Goal: Task Accomplishment & Management: Use online tool/utility

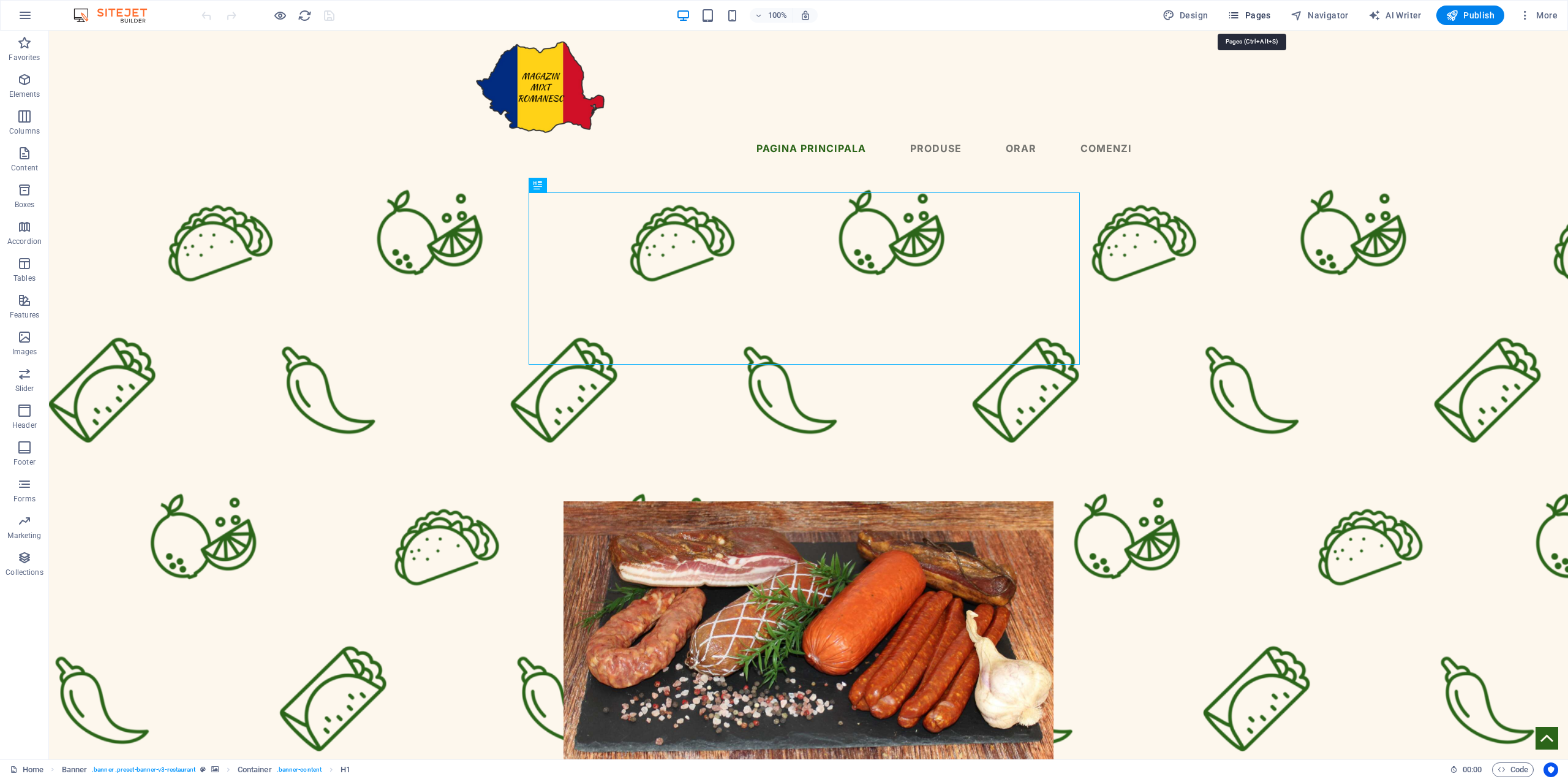
click at [1248, 14] on span "Pages" at bounding box center [1248, 15] width 43 height 12
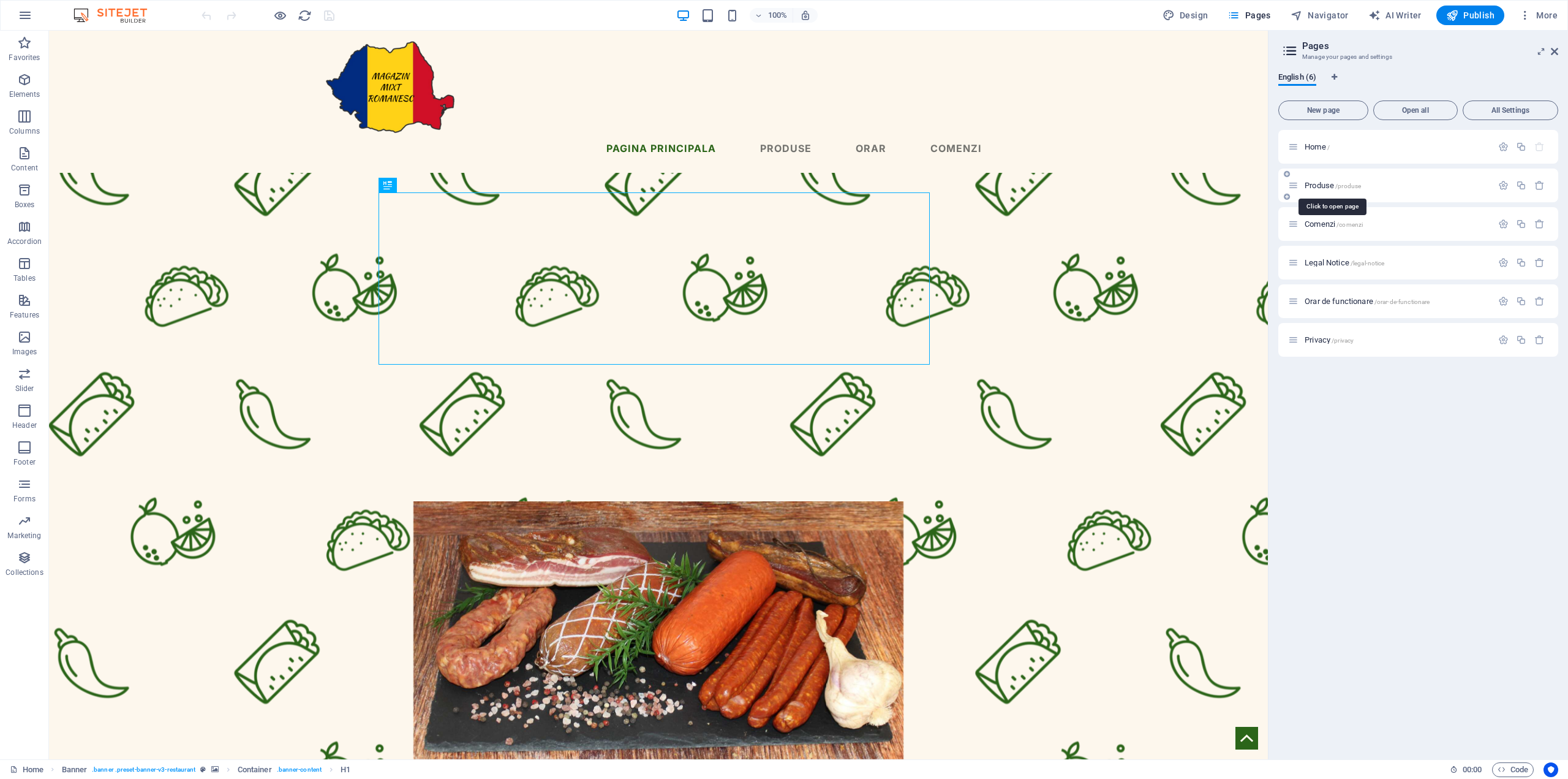
click at [1319, 185] on span "Produse /produse" at bounding box center [1333, 185] width 57 height 9
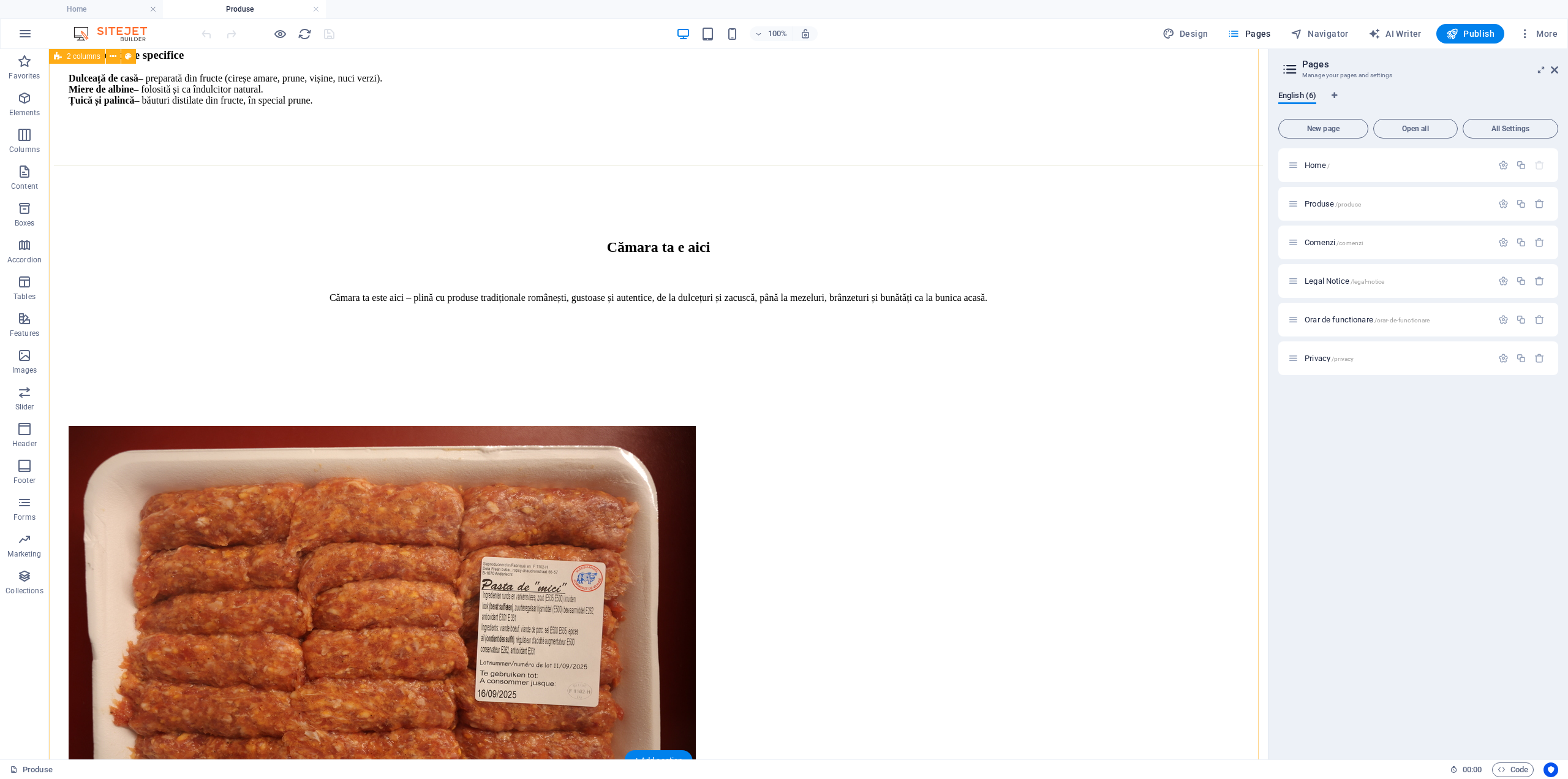
scroll to position [1409, 0]
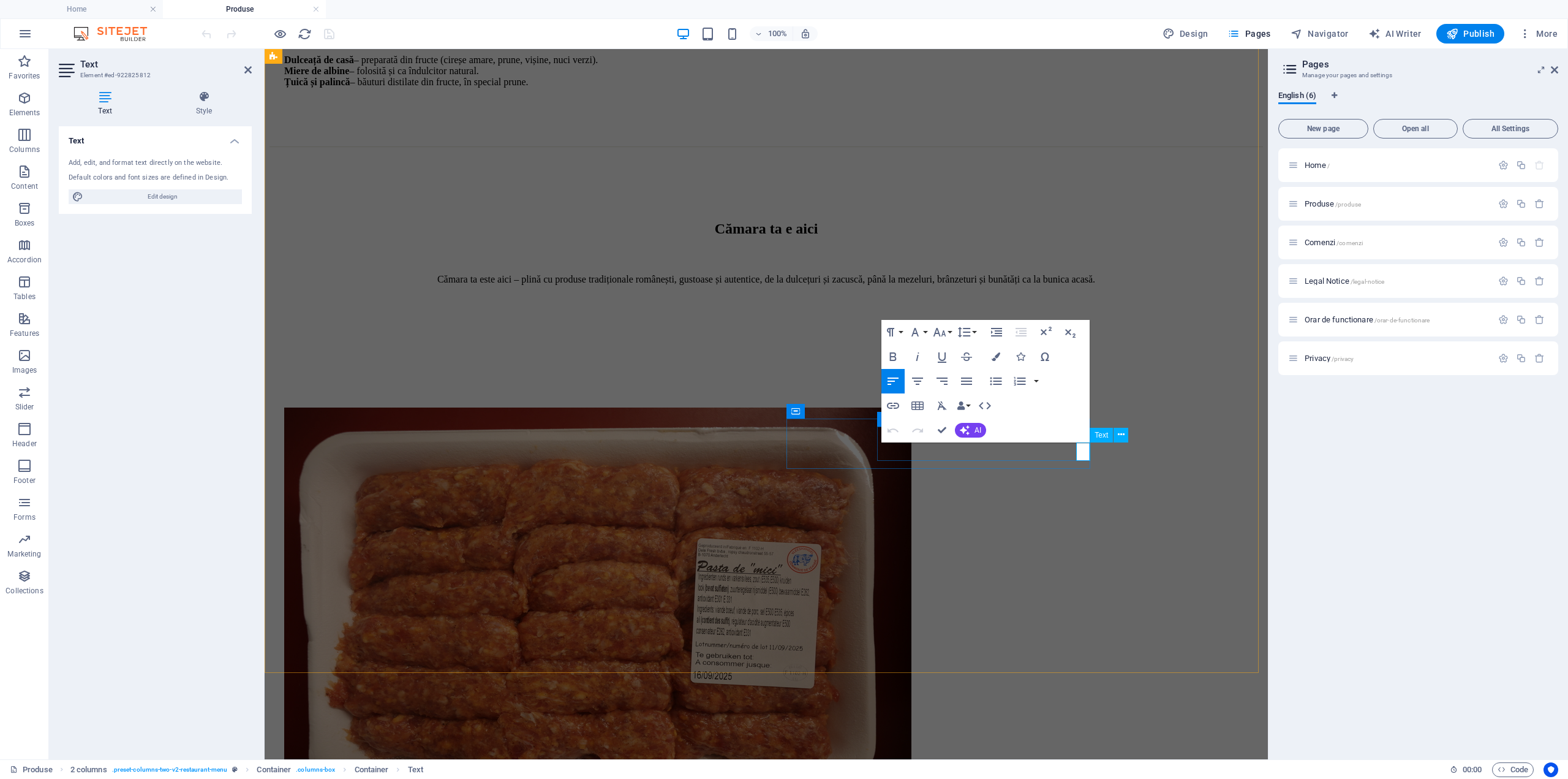
drag, startPoint x: 1084, startPoint y: 450, endPoint x: 1078, endPoint y: 453, distance: 6.7
copy span "€"
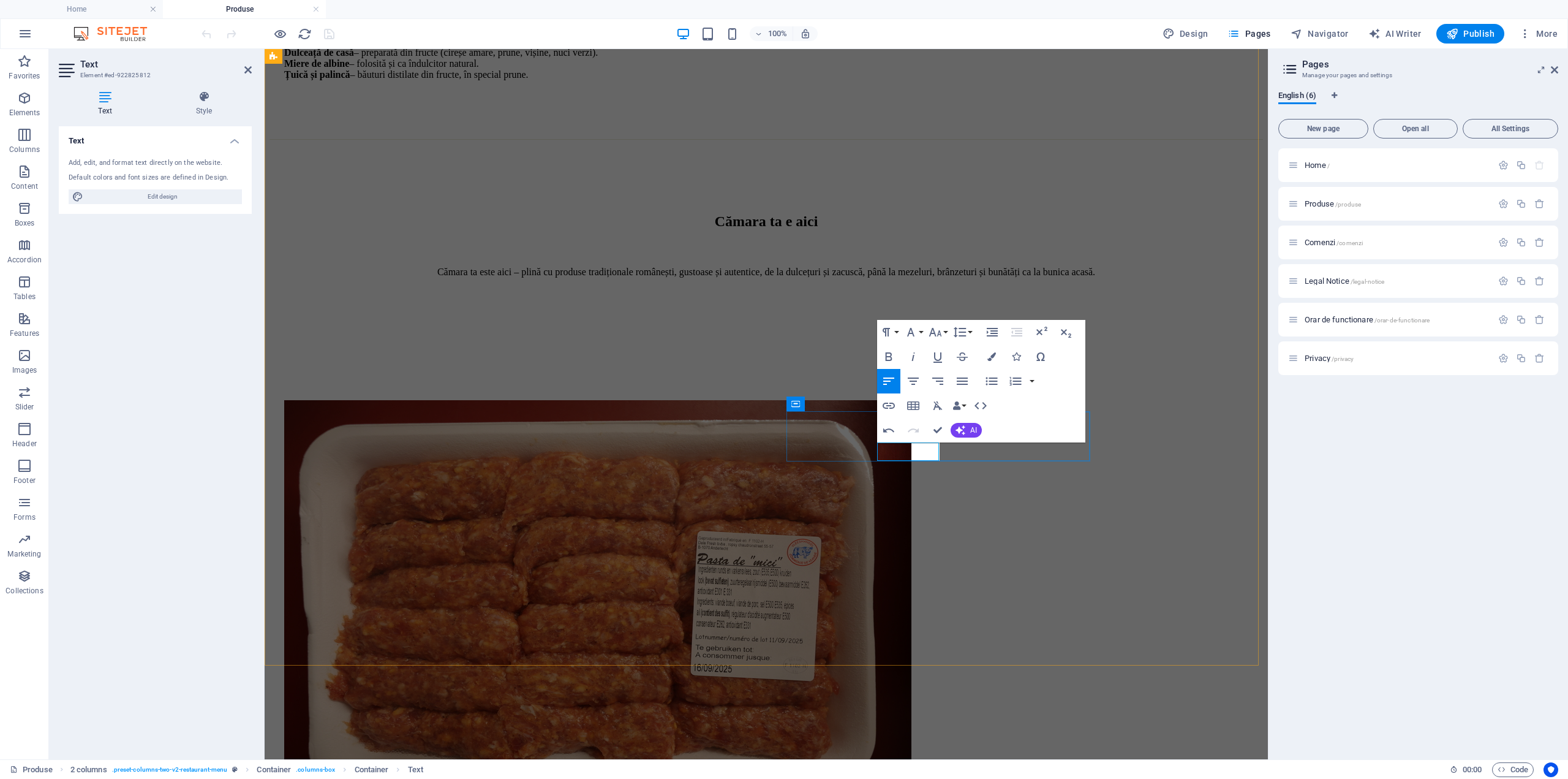
drag, startPoint x: 891, startPoint y: 453, endPoint x: 880, endPoint y: 456, distance: 11.4
drag, startPoint x: 882, startPoint y: 451, endPoint x: 897, endPoint y: 461, distance: 18.0
drag, startPoint x: 940, startPoint y: 432, endPoint x: 899, endPoint y: 398, distance: 53.3
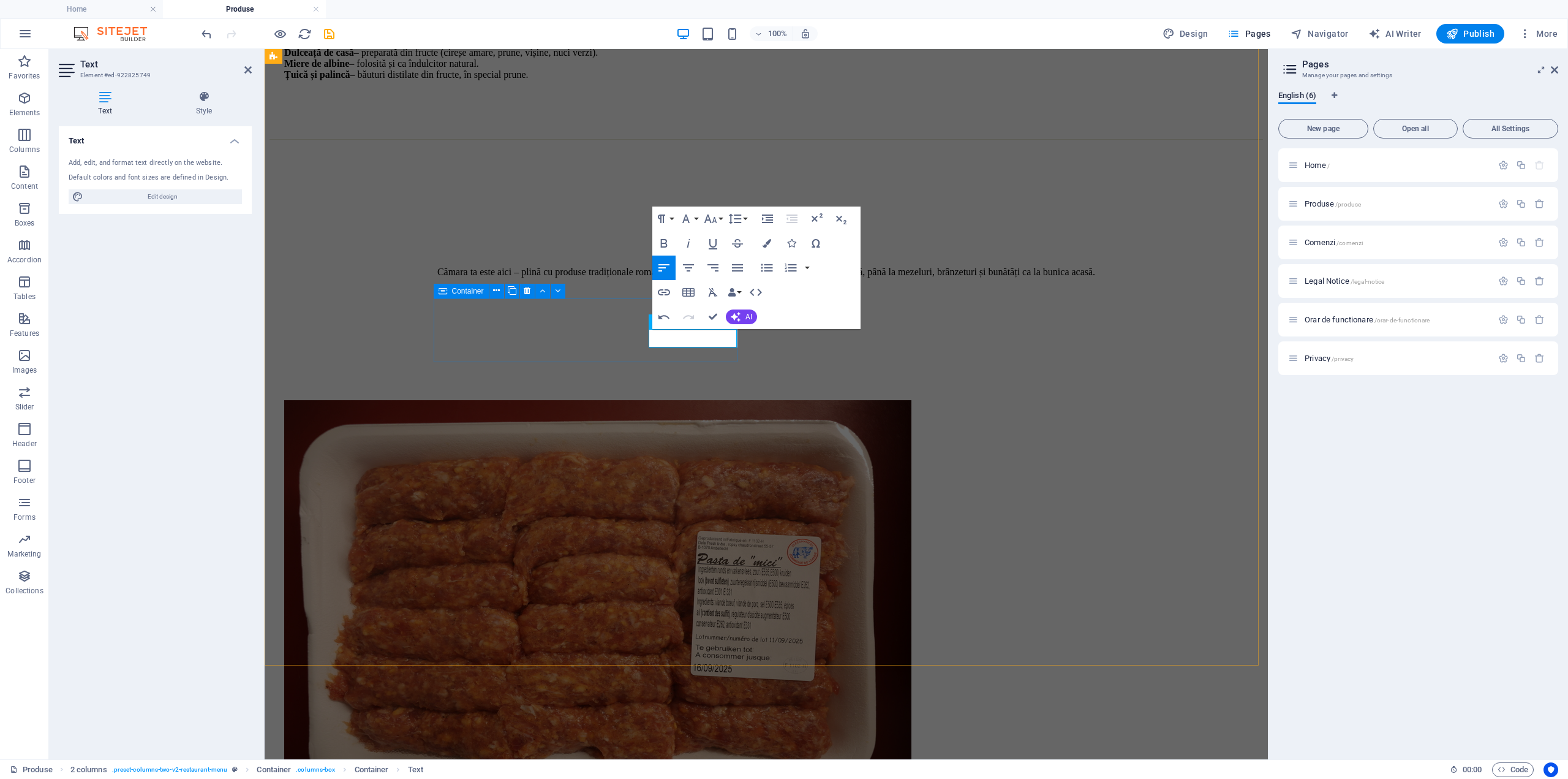
scroll to position [1424, 0]
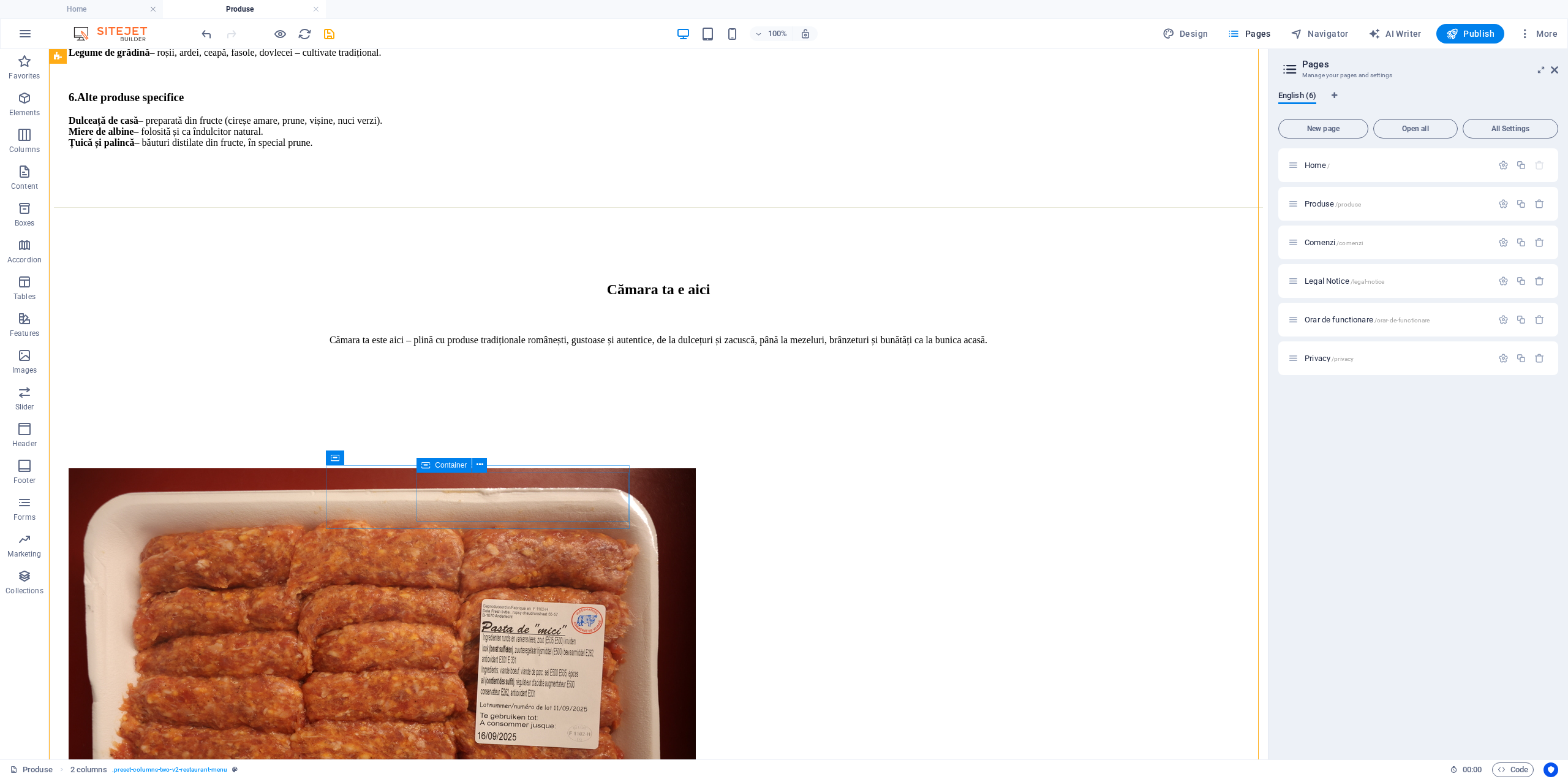
scroll to position [1363, 0]
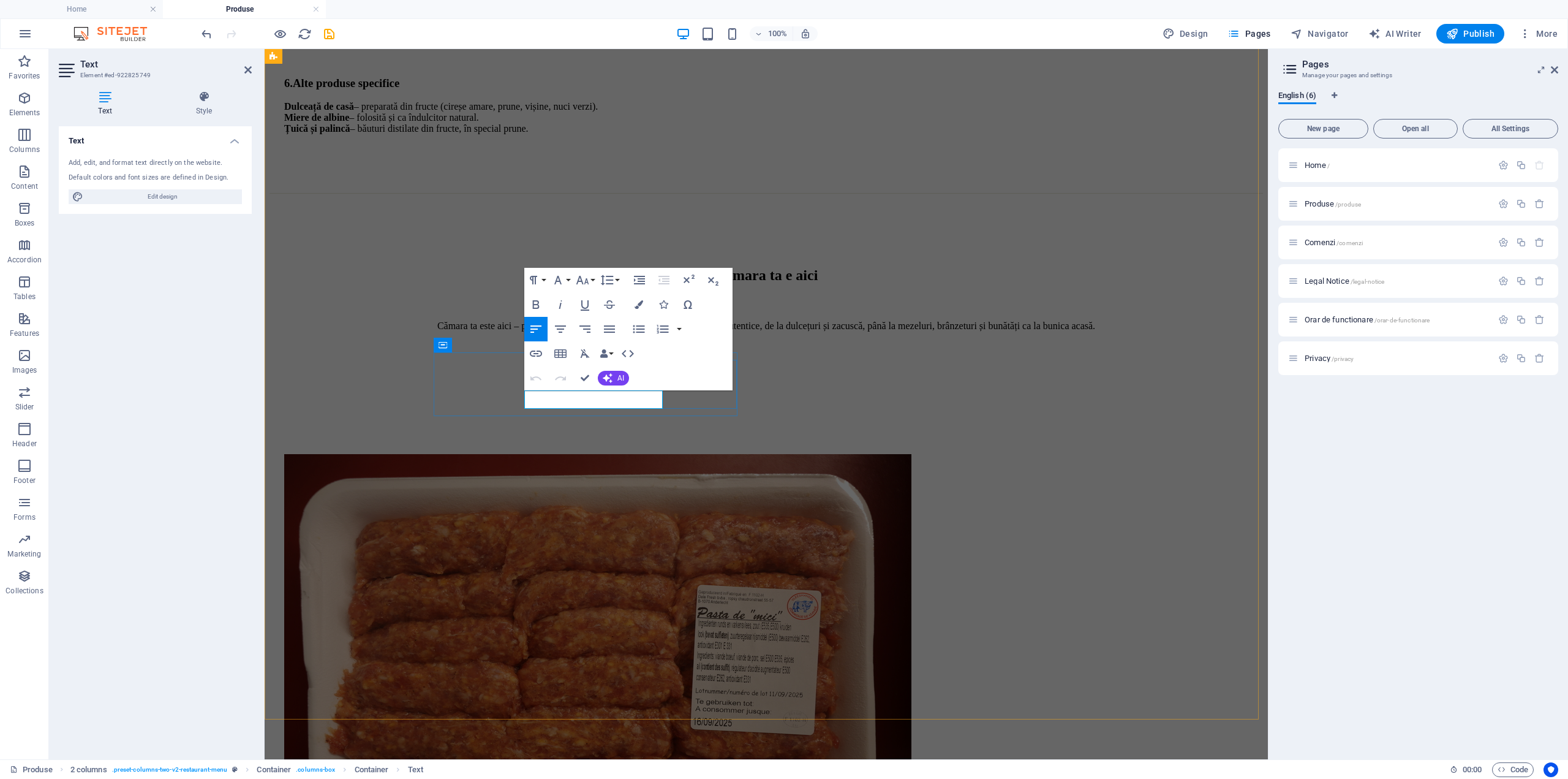
drag, startPoint x: 537, startPoint y: 396, endPoint x: 712, endPoint y: 397, distance: 175.0
click at [566, 282] on button "Font Family" at bounding box center [561, 280] width 23 height 25
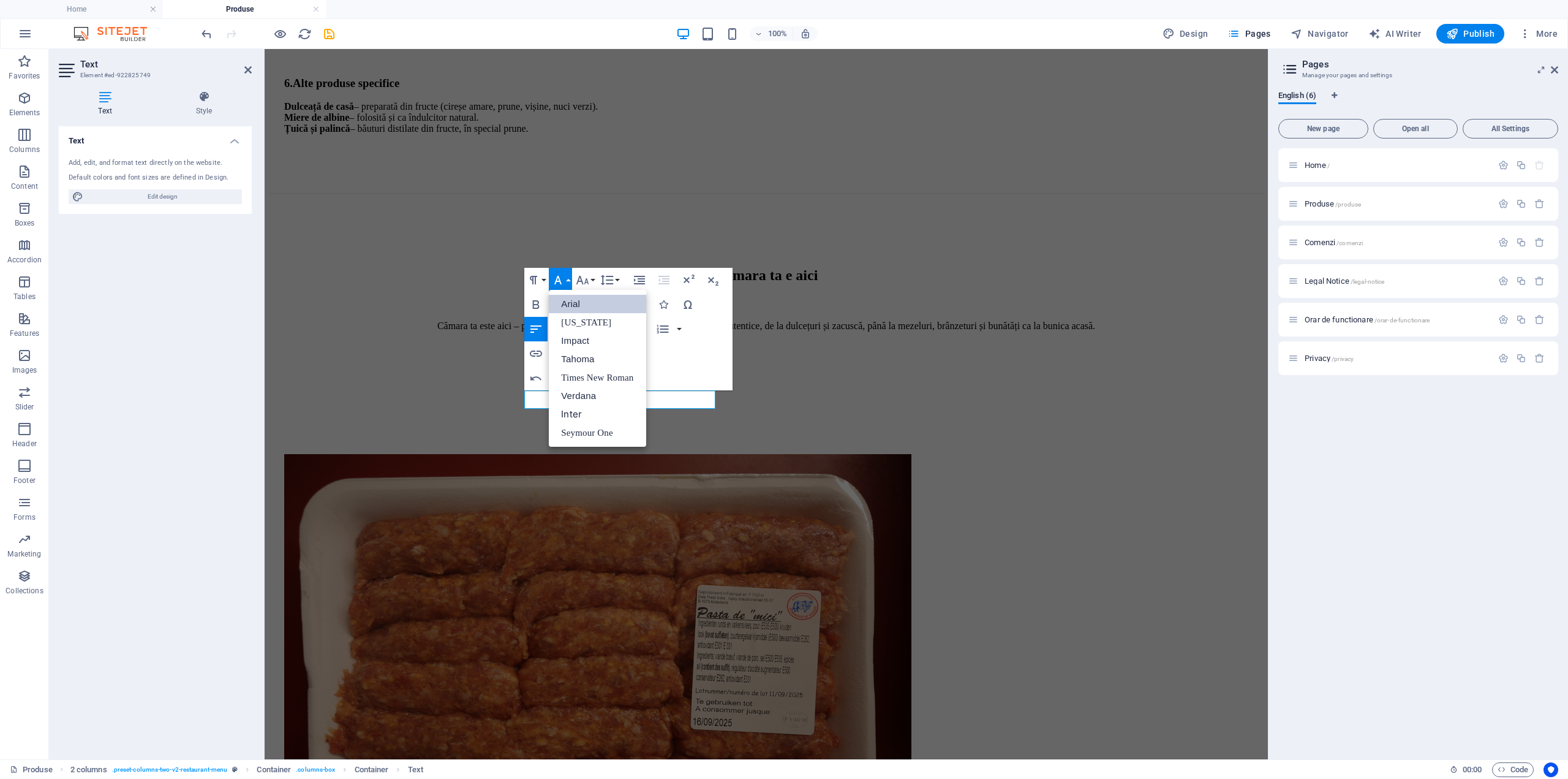
scroll to position [0, 0]
click at [584, 323] on link "Georgia" at bounding box center [597, 322] width 97 height 18
click at [588, 278] on icon "button" at bounding box center [582, 280] width 15 height 15
drag, startPoint x: 592, startPoint y: 310, endPoint x: 327, endPoint y: 259, distance: 269.9
click at [592, 310] on link "8" at bounding box center [595, 304] width 44 height 18
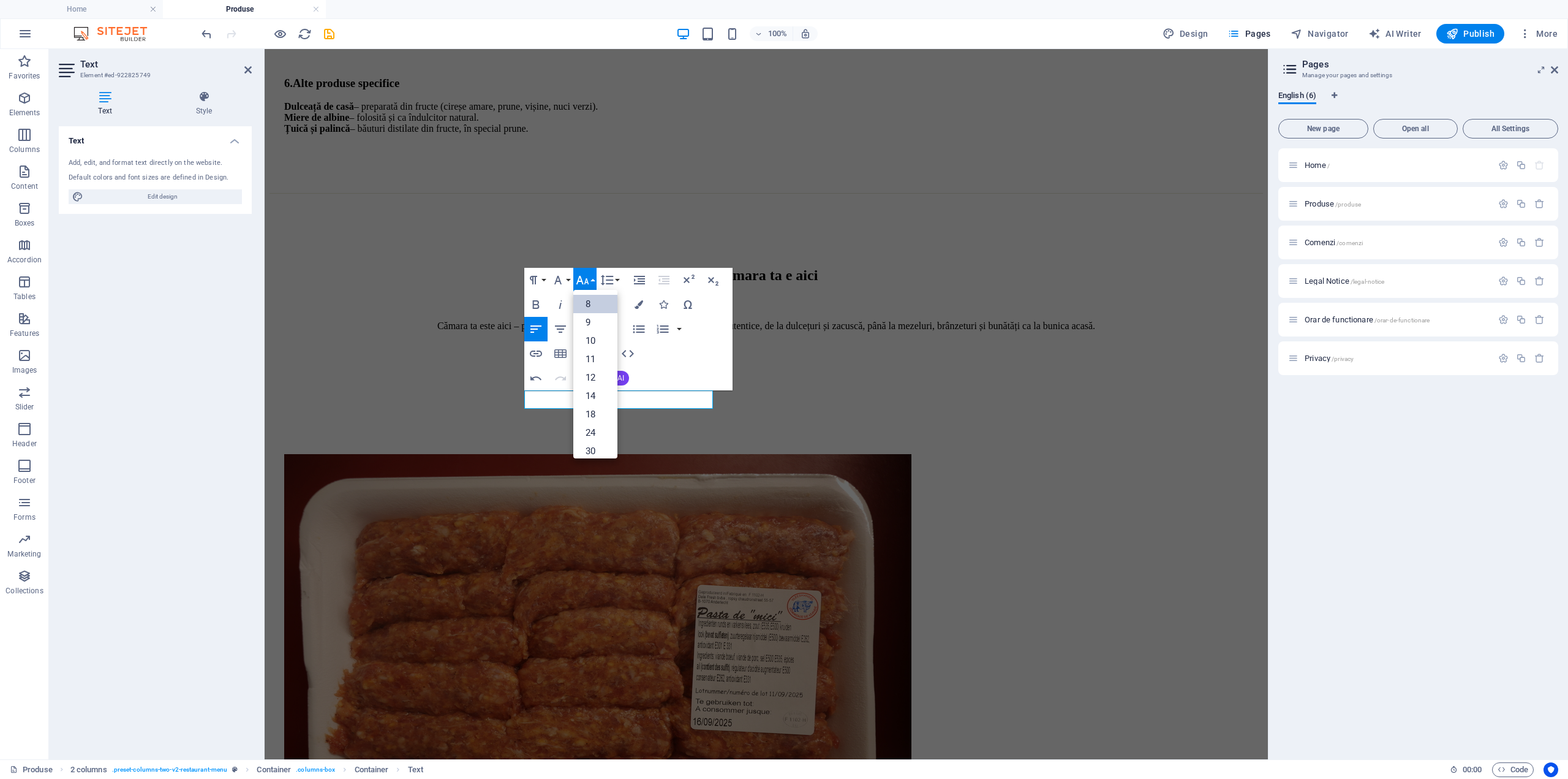
scroll to position [1355, 0]
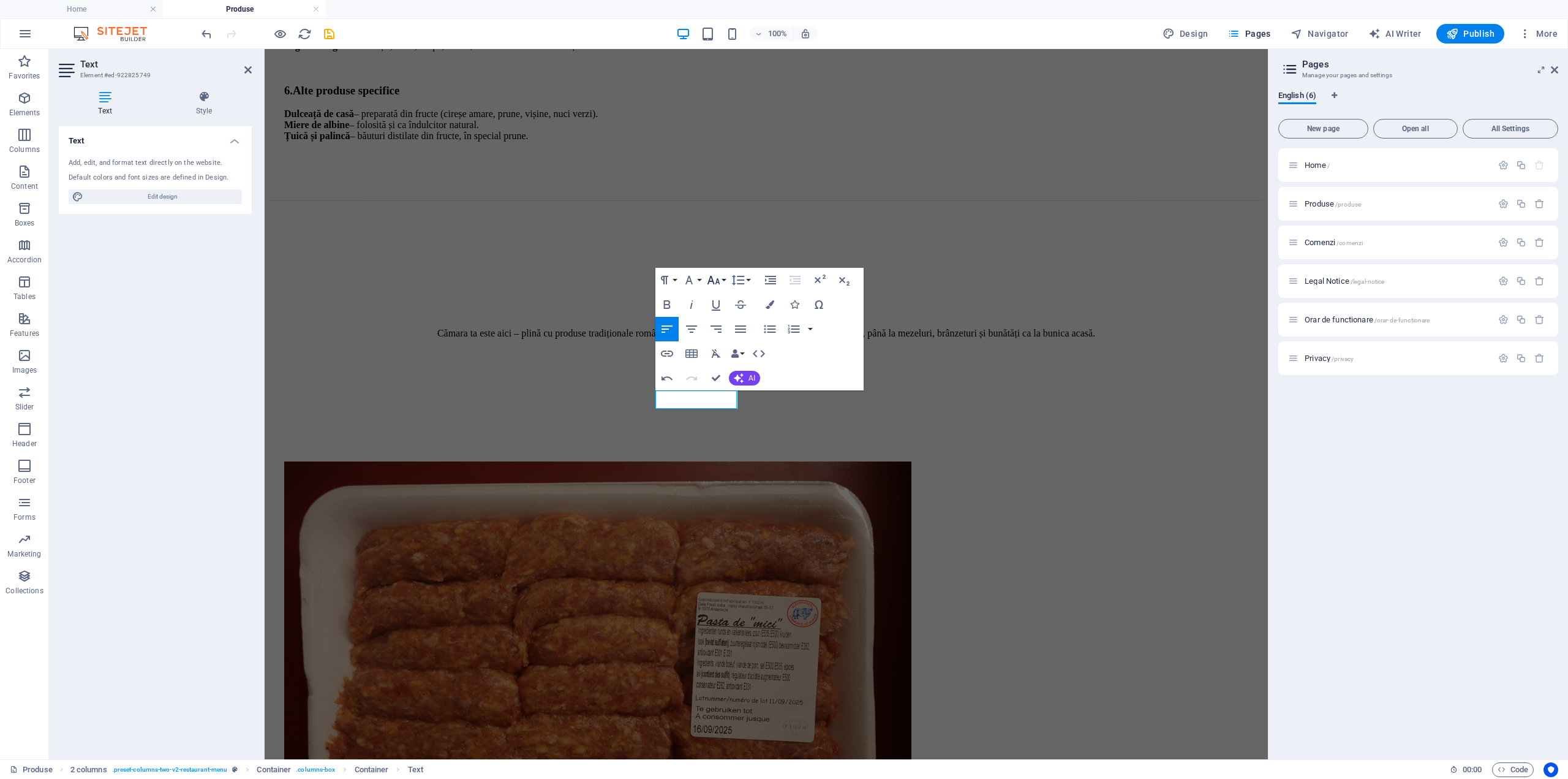
click at [718, 282] on icon "button" at bounding box center [714, 280] width 13 height 9
click at [726, 356] on link "12" at bounding box center [726, 363] width 44 height 18
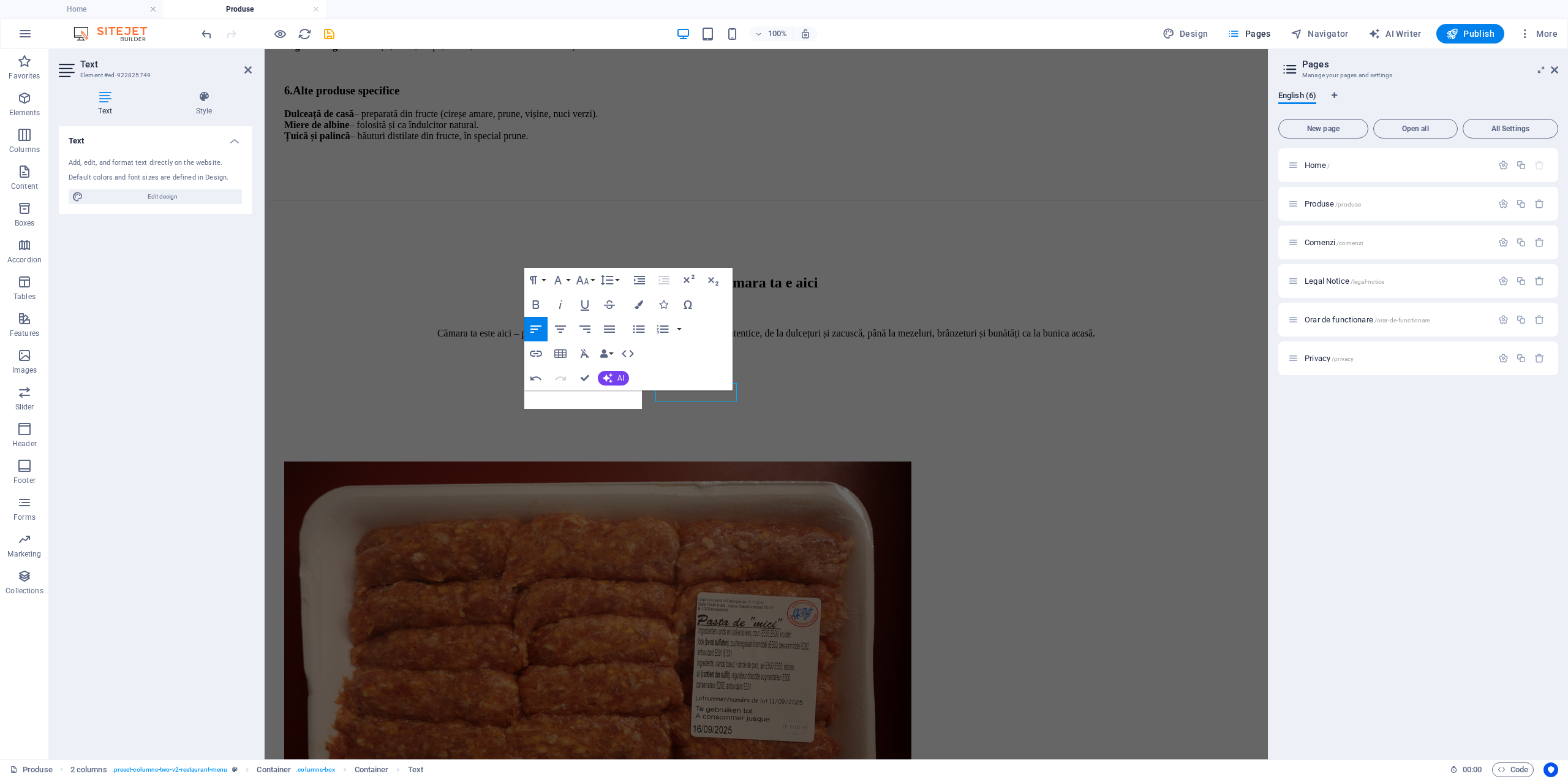
scroll to position [1363, 0]
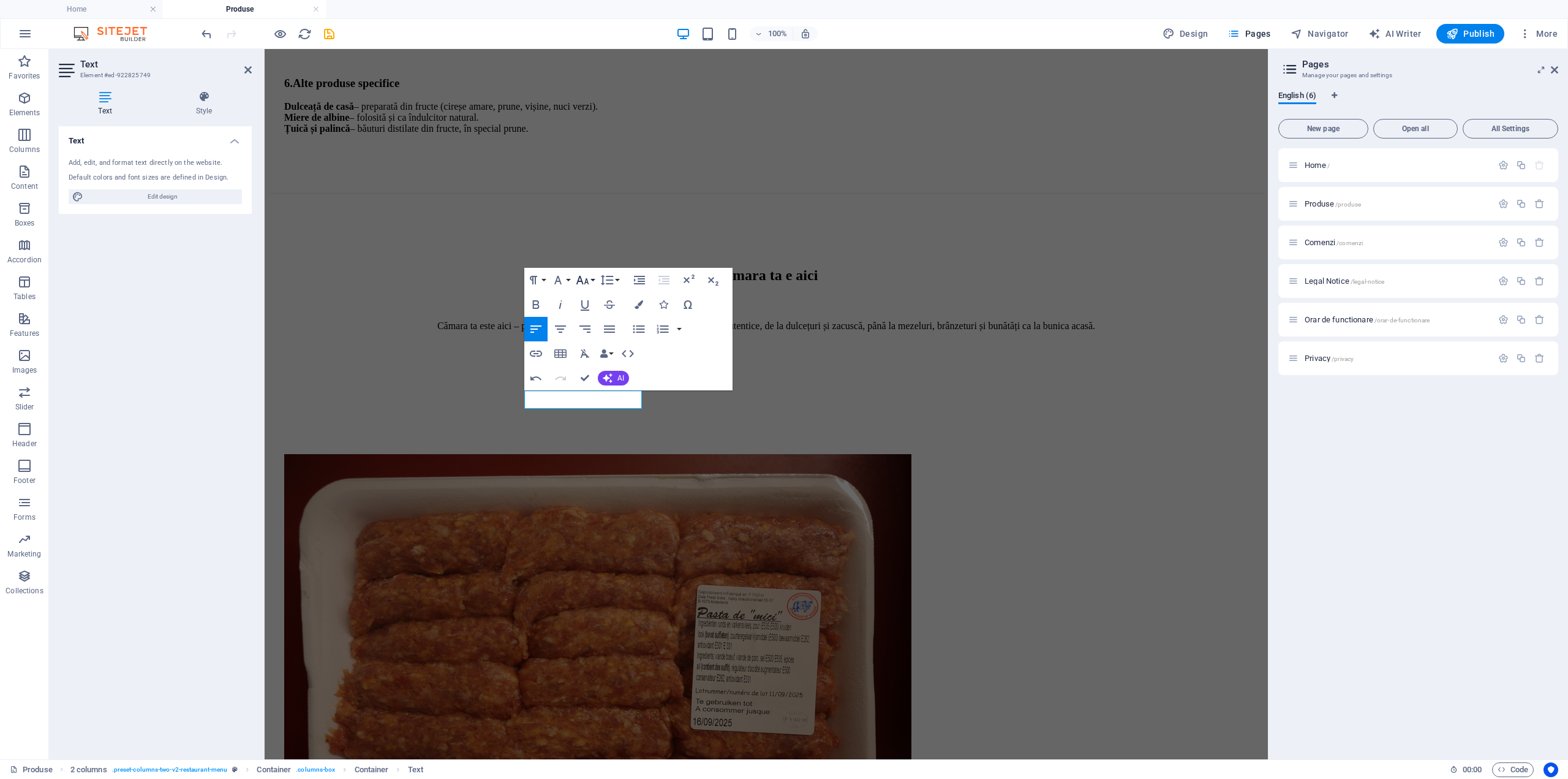
click at [585, 280] on icon "button" at bounding box center [582, 280] width 15 height 15
click at [595, 305] on link "14" at bounding box center [595, 307] width 44 height 18
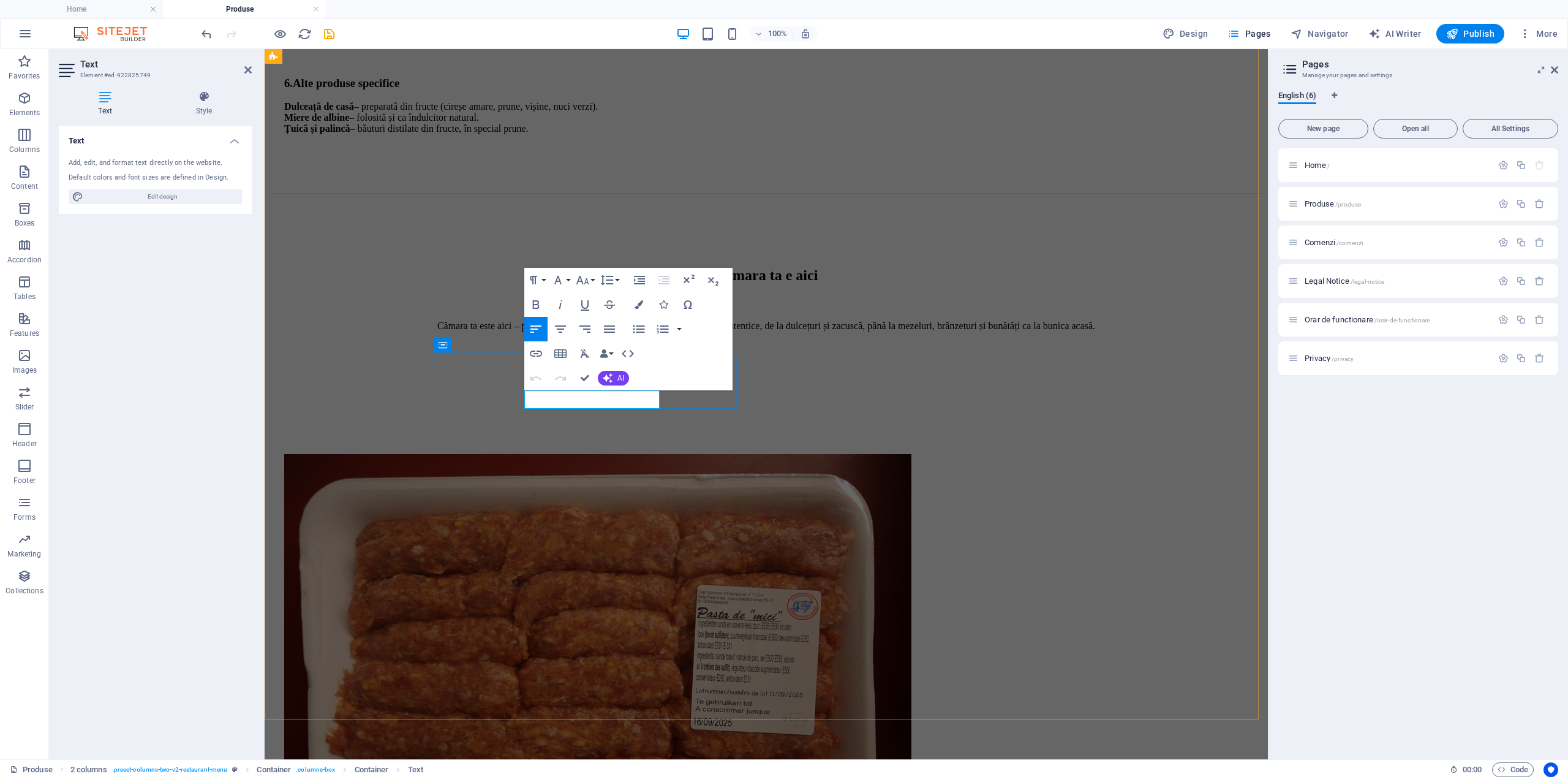
drag, startPoint x: 535, startPoint y: 398, endPoint x: 658, endPoint y: 403, distance: 123.1
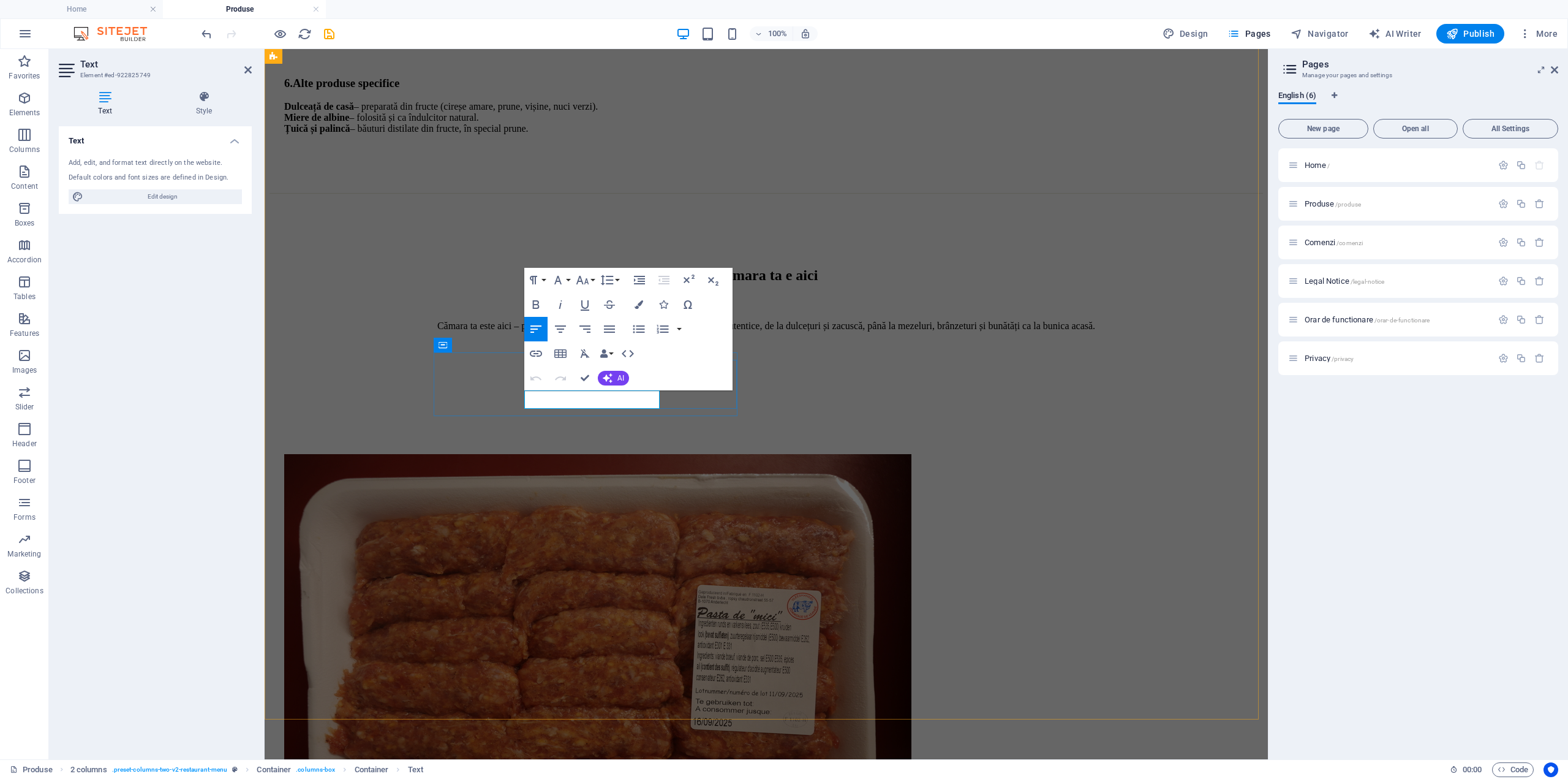
click at [580, 283] on icon "button" at bounding box center [582, 280] width 15 height 15
click at [603, 315] on link "18" at bounding box center [595, 315] width 44 height 18
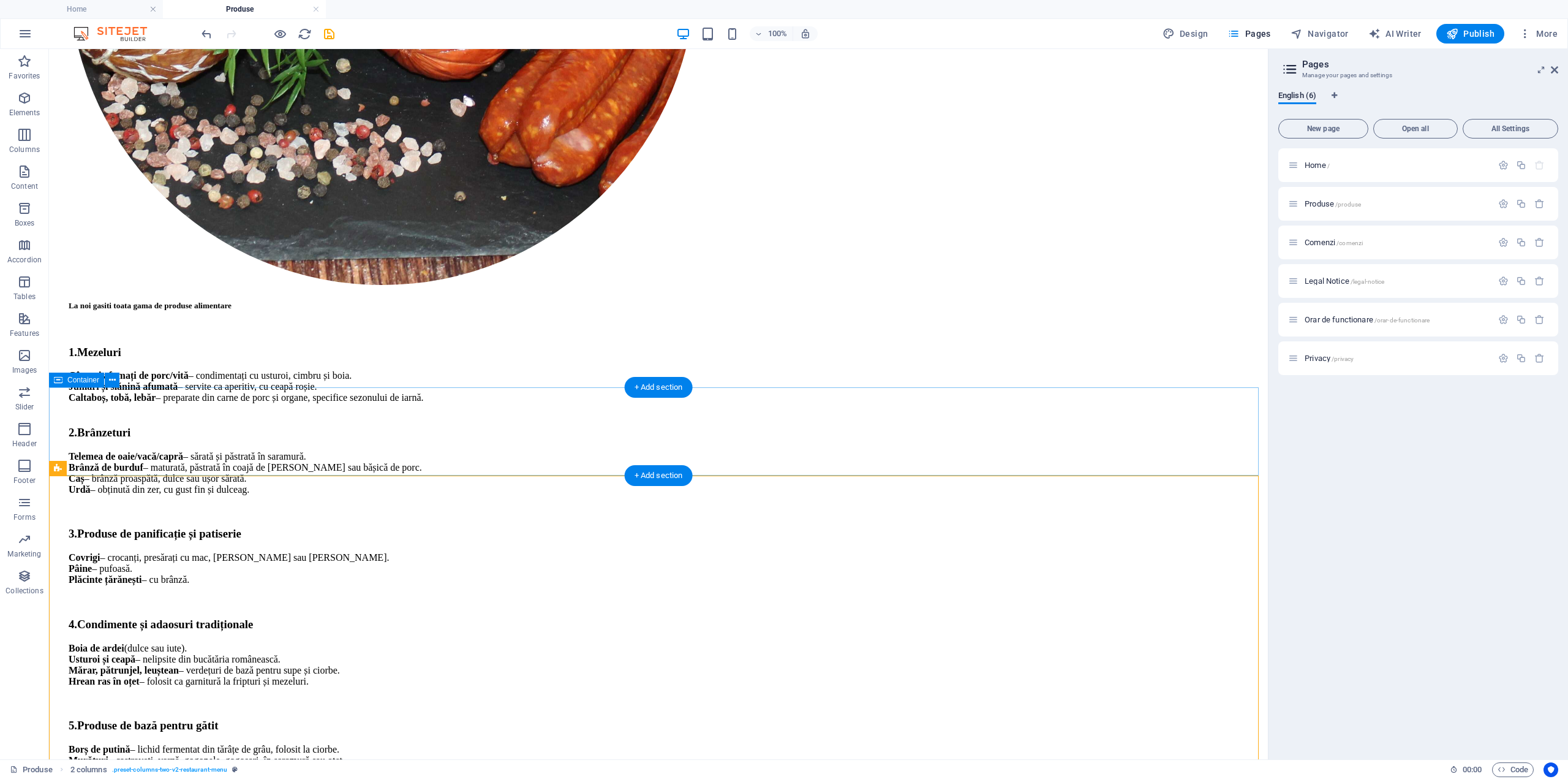
scroll to position [627, 0]
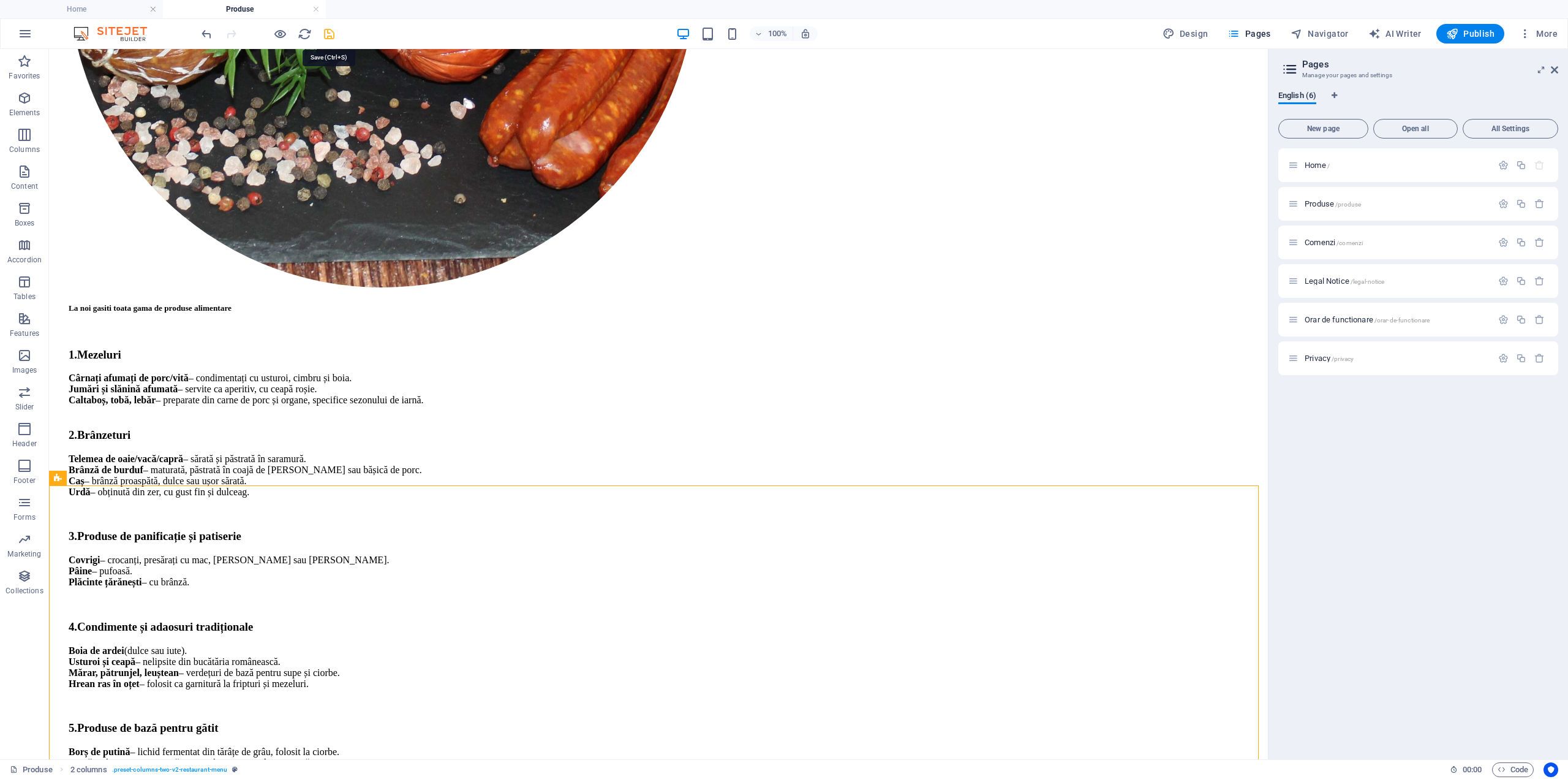
click at [333, 35] on icon "save" at bounding box center [329, 33] width 14 height 14
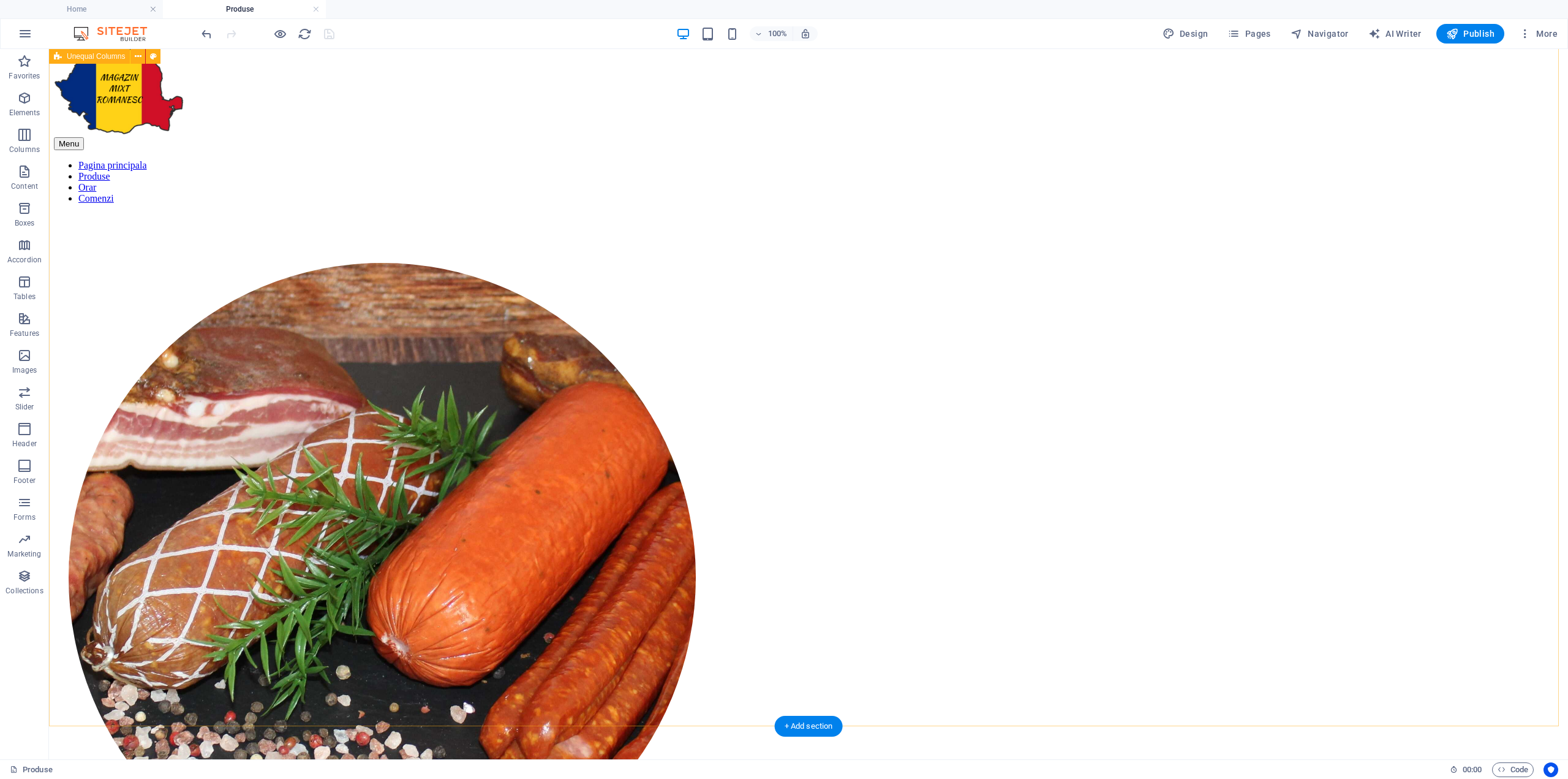
scroll to position [0, 0]
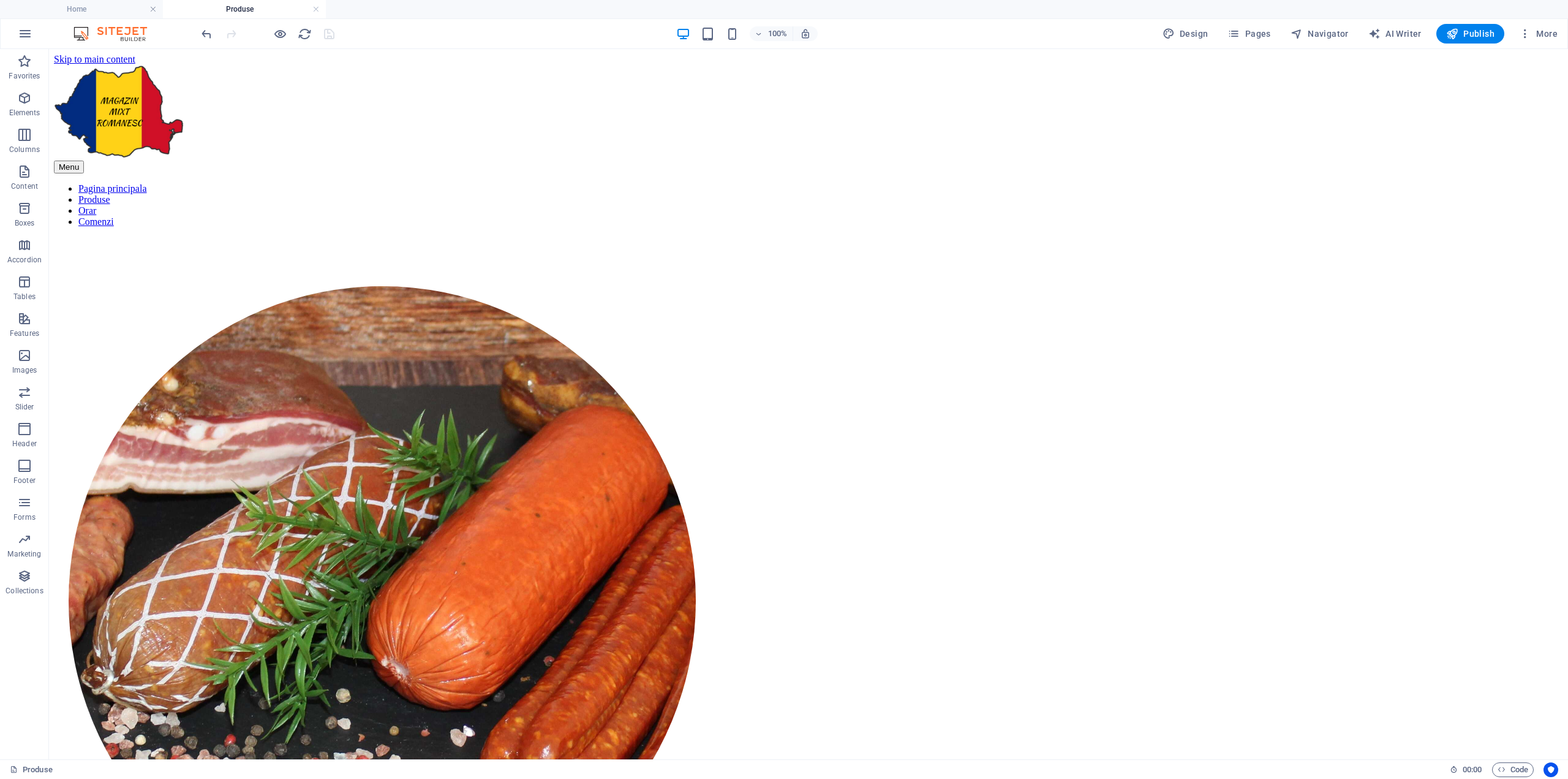
click at [866, 26] on div "100% Design Pages Navigator AI Writer Publish More" at bounding box center [880, 33] width 1363 height 20
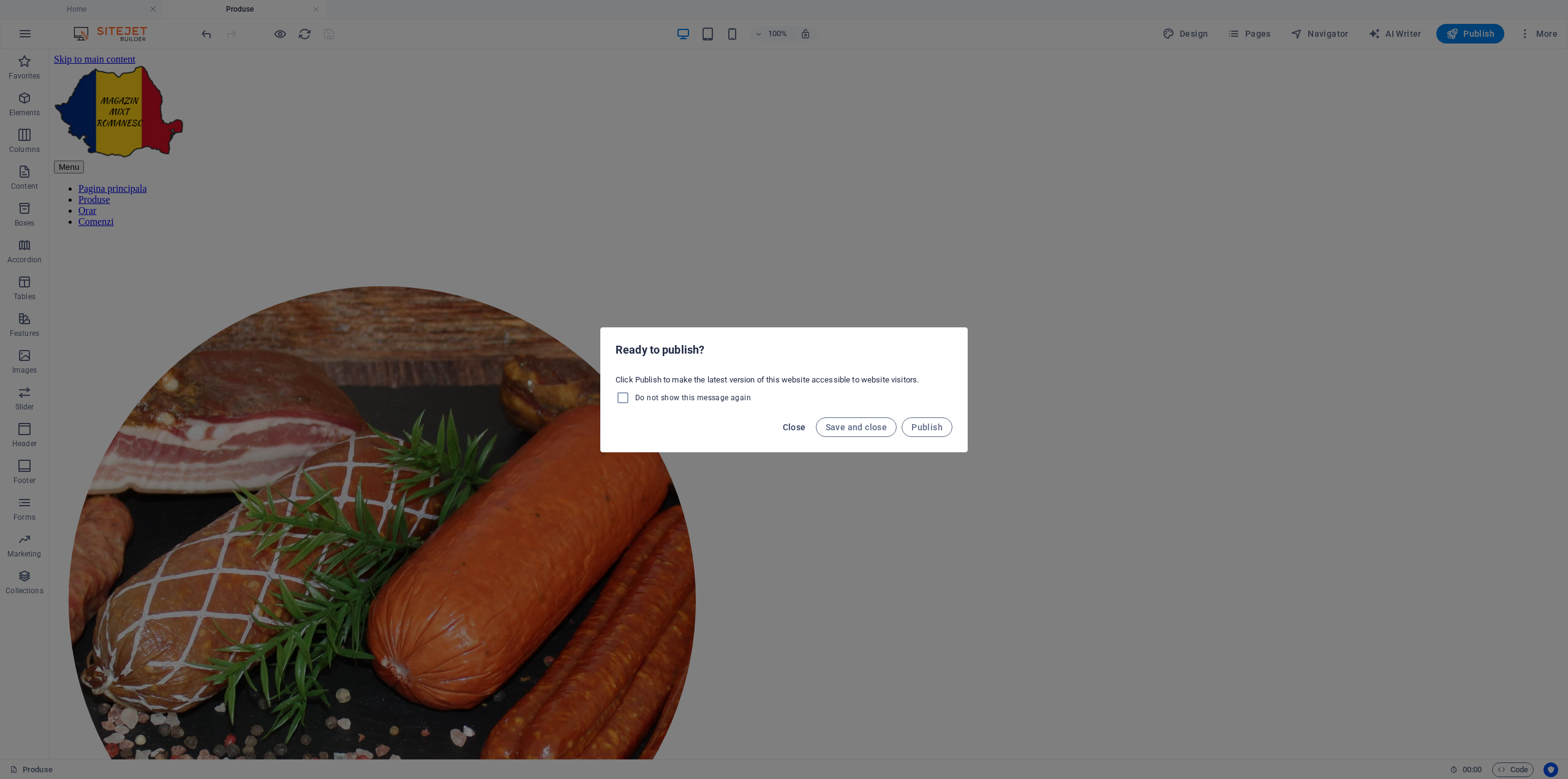
click at [795, 424] on span "Close" at bounding box center [795, 427] width 23 height 9
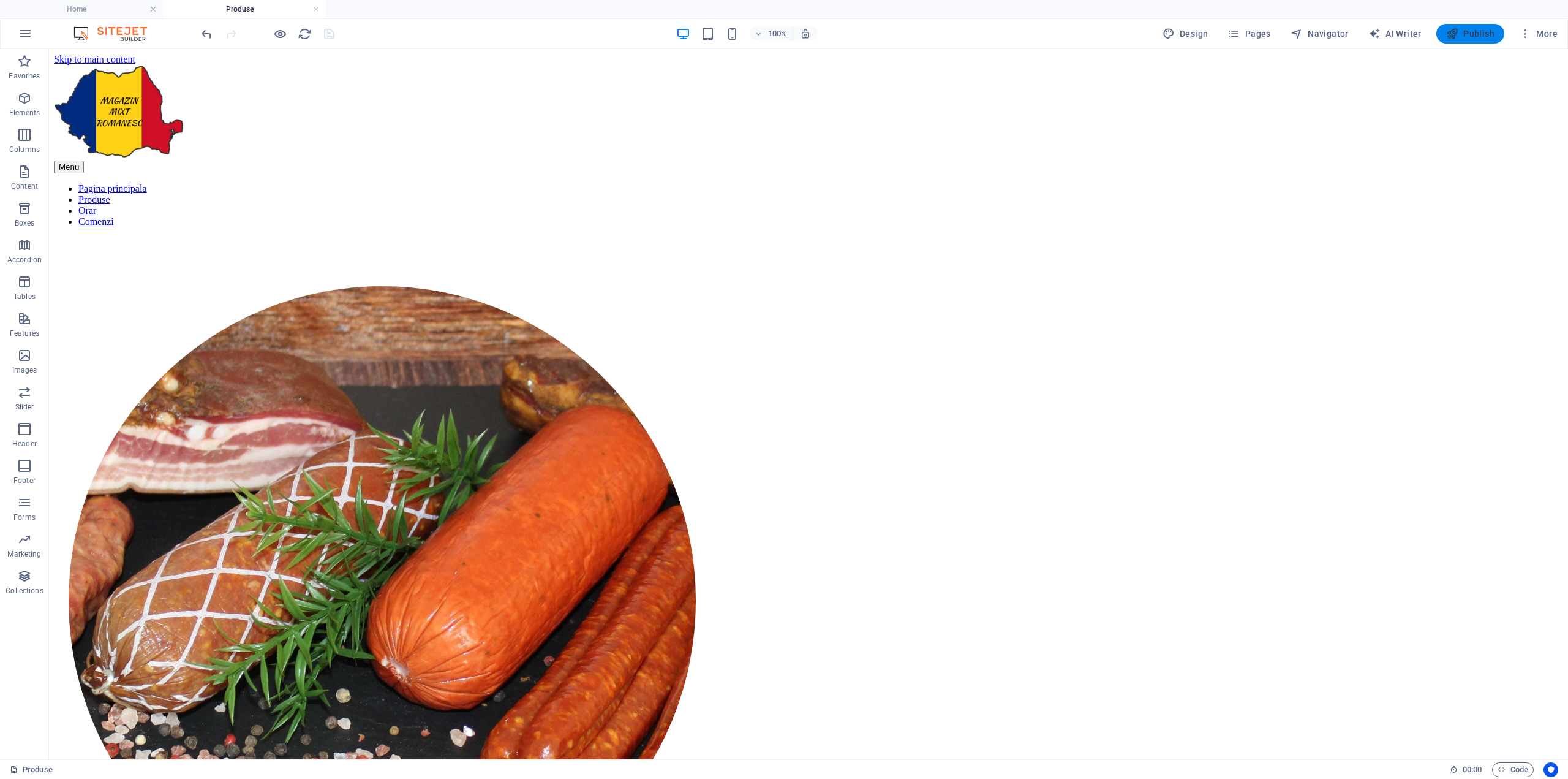
click at [1473, 26] on button "Publish" at bounding box center [1470, 33] width 68 height 20
